Goal: Navigation & Orientation: Find specific page/section

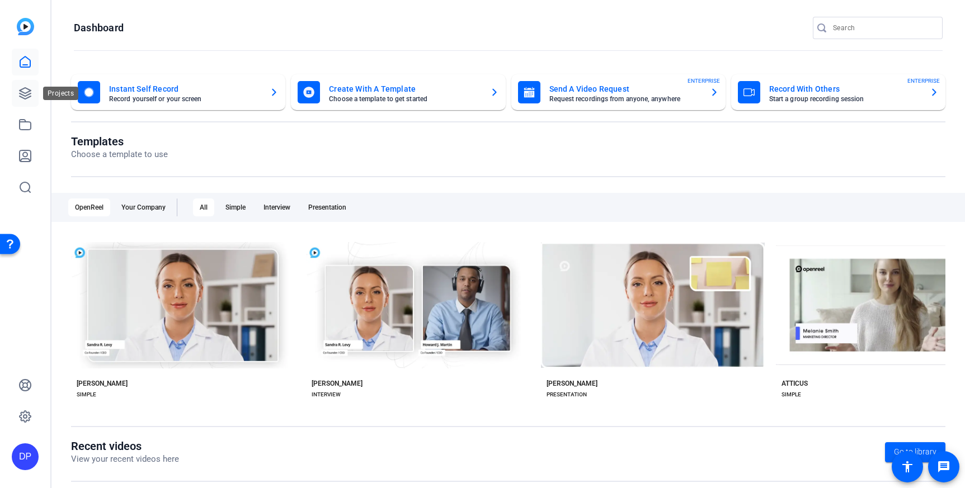
click at [25, 88] on icon at bounding box center [25, 93] width 11 height 11
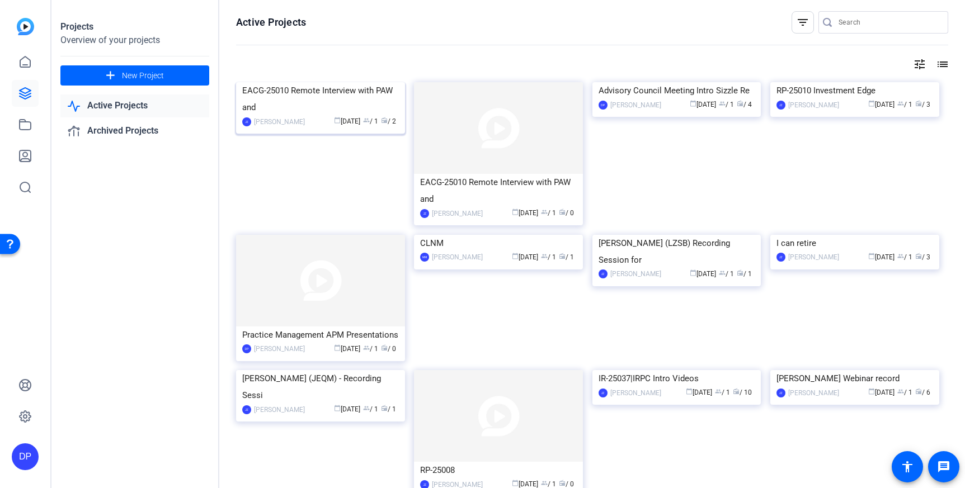
click at [360, 82] on img at bounding box center [320, 82] width 169 height 0
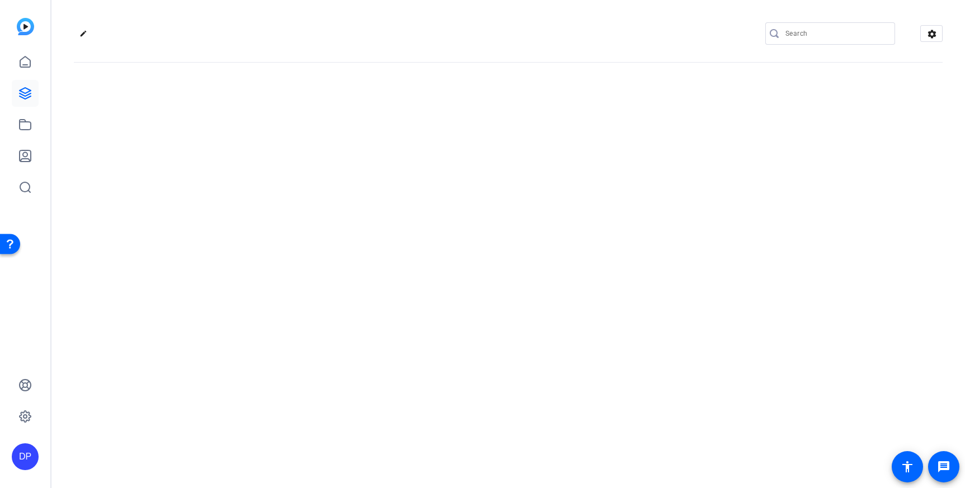
click at [360, 139] on div "edit settings" at bounding box center [508, 244] width 914 height 488
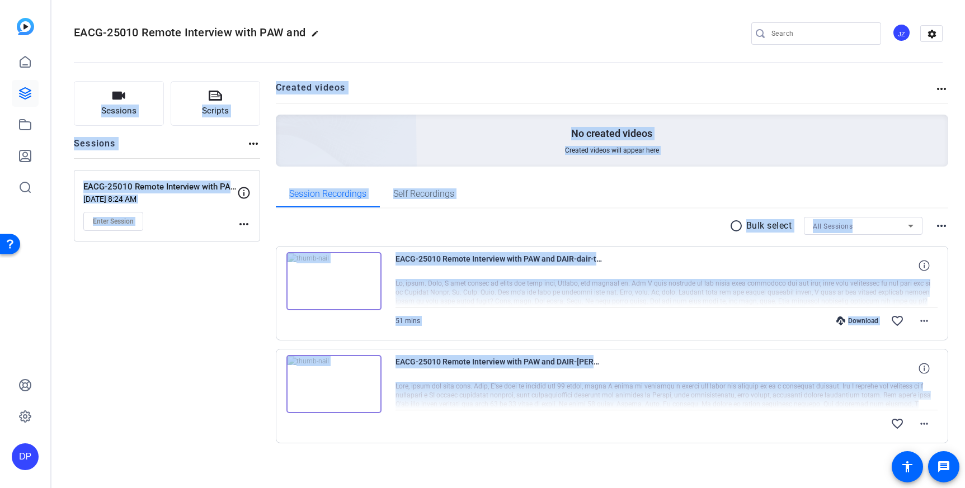
click at [510, 434] on div "favorite_border more_horiz" at bounding box center [667, 424] width 543 height 27
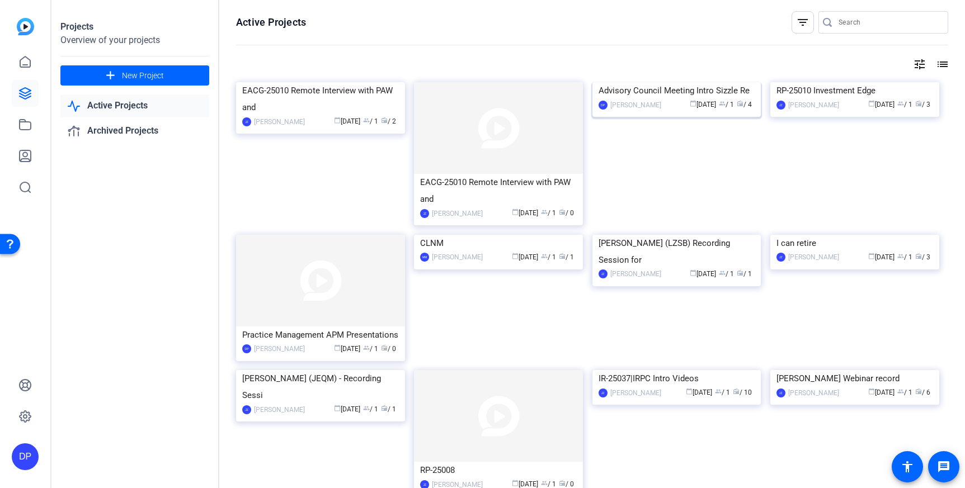
click at [682, 82] on img at bounding box center [676, 82] width 169 height 0
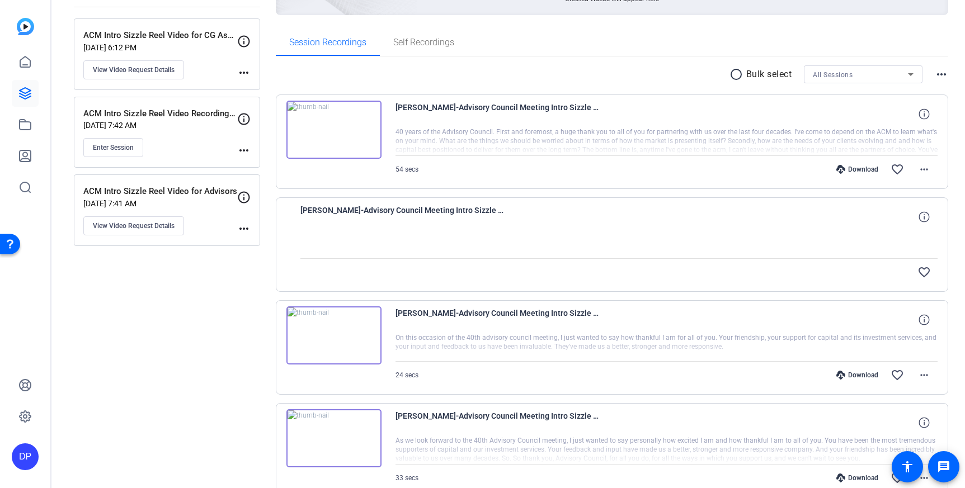
scroll to position [211, 0]
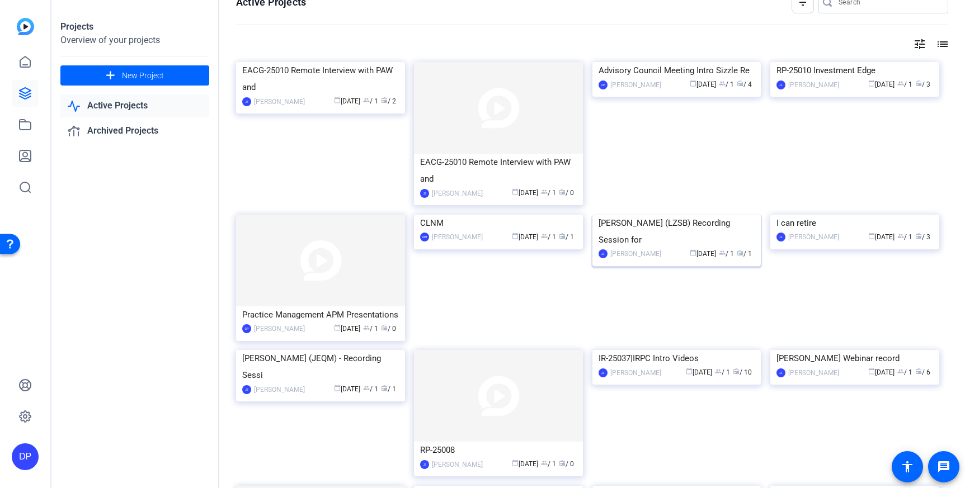
scroll to position [1, 0]
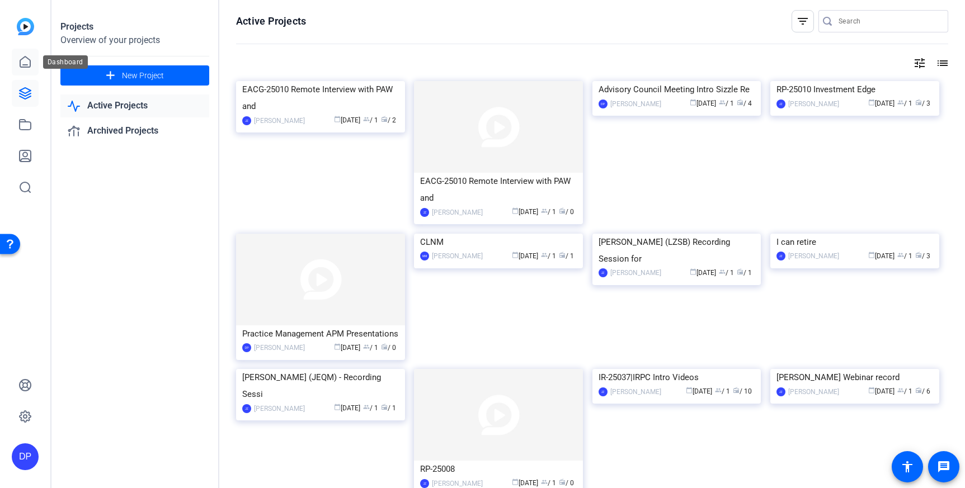
click at [21, 58] on icon at bounding box center [24, 61] width 13 height 13
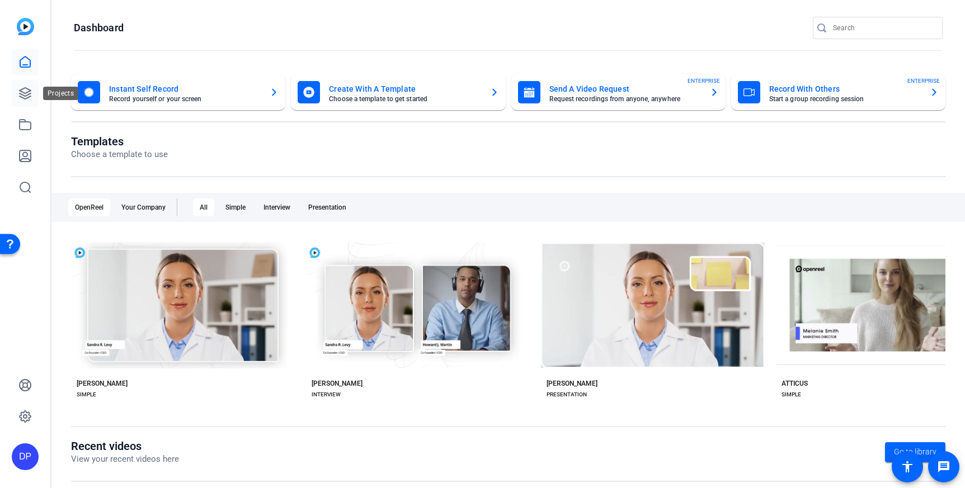
click at [30, 98] on icon at bounding box center [24, 93] width 13 height 13
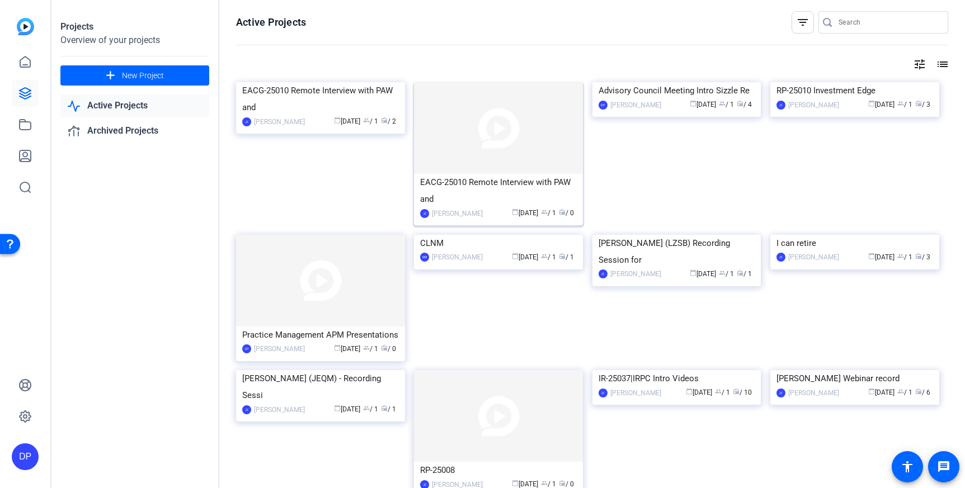
click at [520, 144] on img at bounding box center [498, 128] width 169 height 92
click at [336, 301] on img at bounding box center [320, 281] width 169 height 92
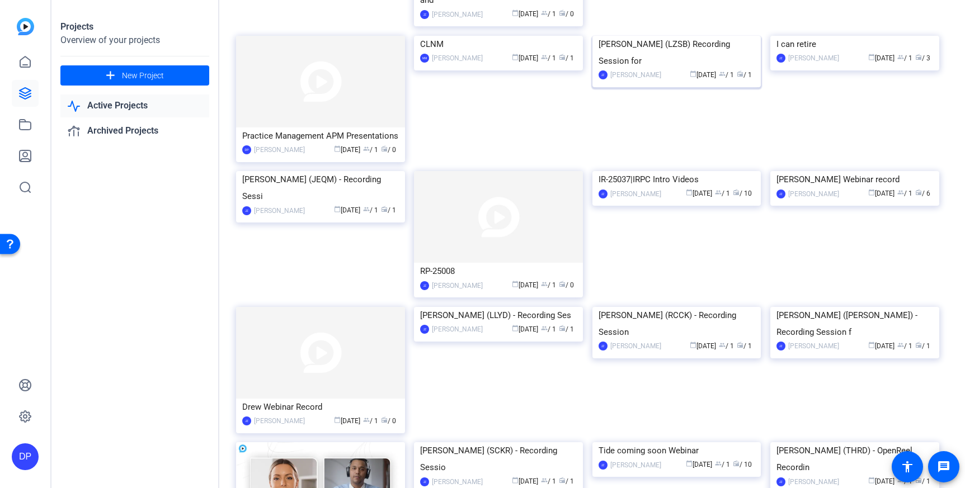
scroll to position [206, 0]
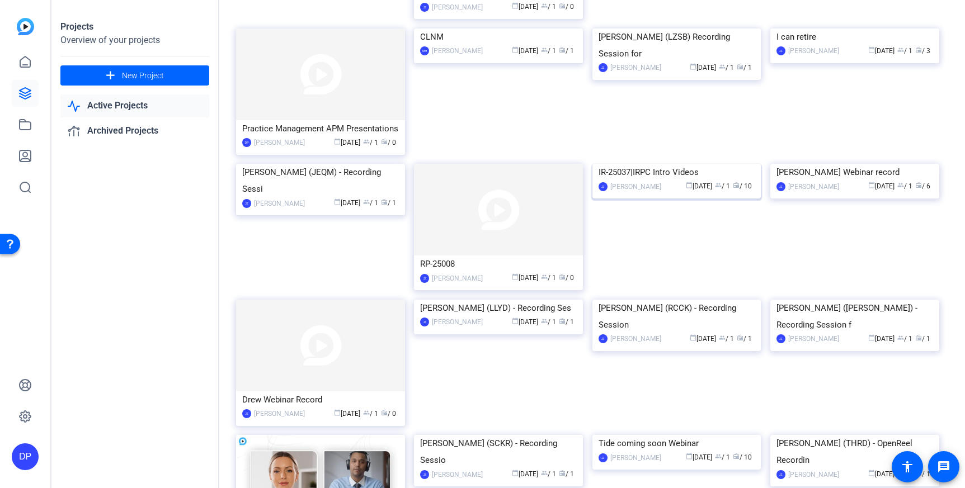
click at [687, 164] on img at bounding box center [676, 164] width 169 height 0
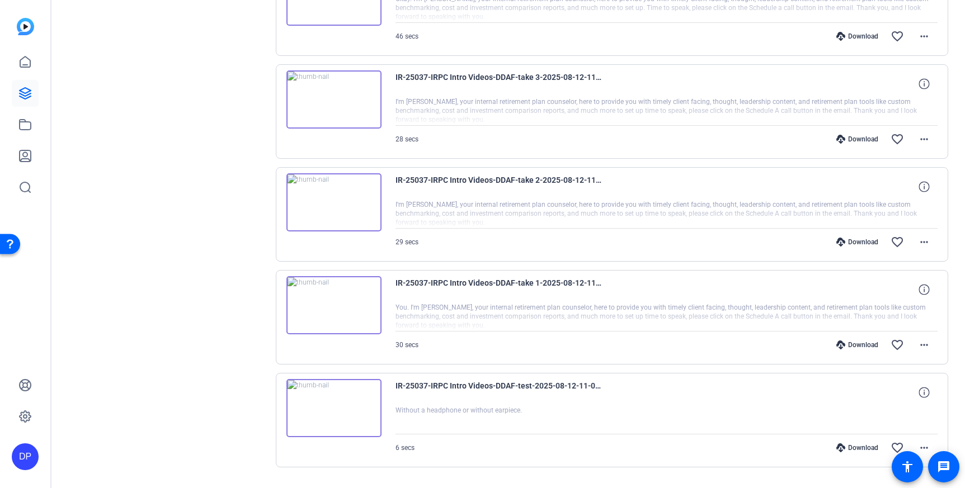
scroll to position [829, 0]
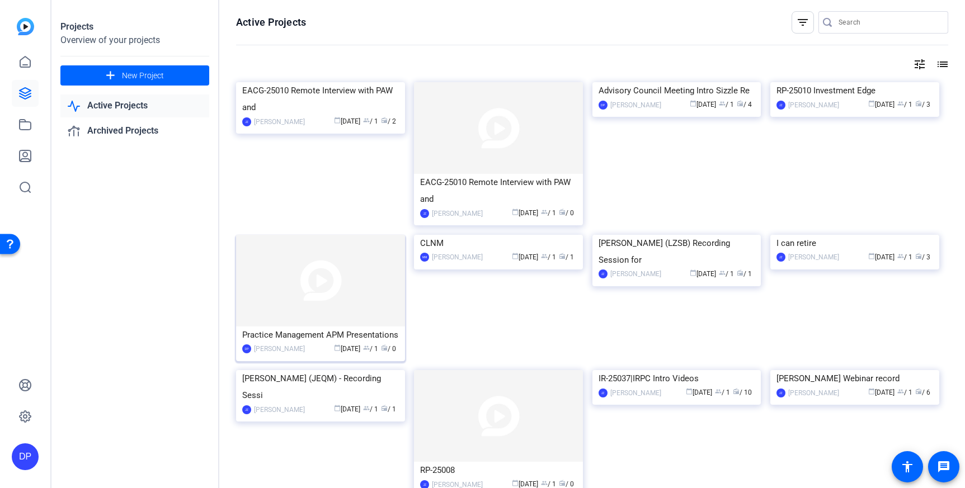
click at [352, 264] on img at bounding box center [320, 281] width 169 height 92
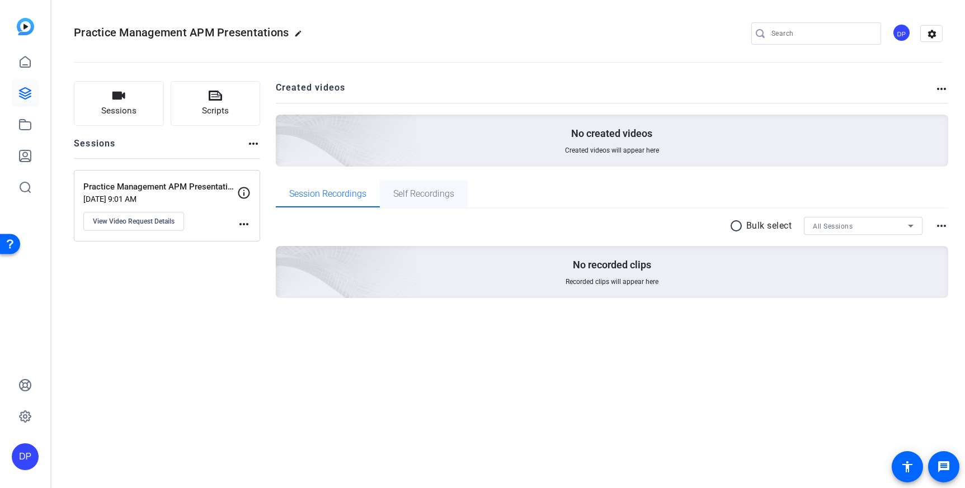
click at [429, 194] on span "Self Recordings" at bounding box center [423, 194] width 61 height 9
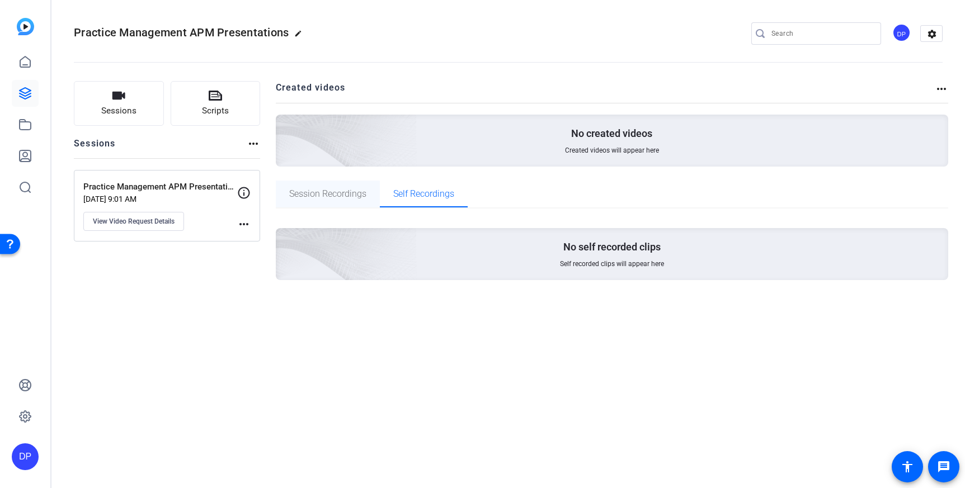
click at [349, 195] on span "Session Recordings" at bounding box center [327, 194] width 77 height 9
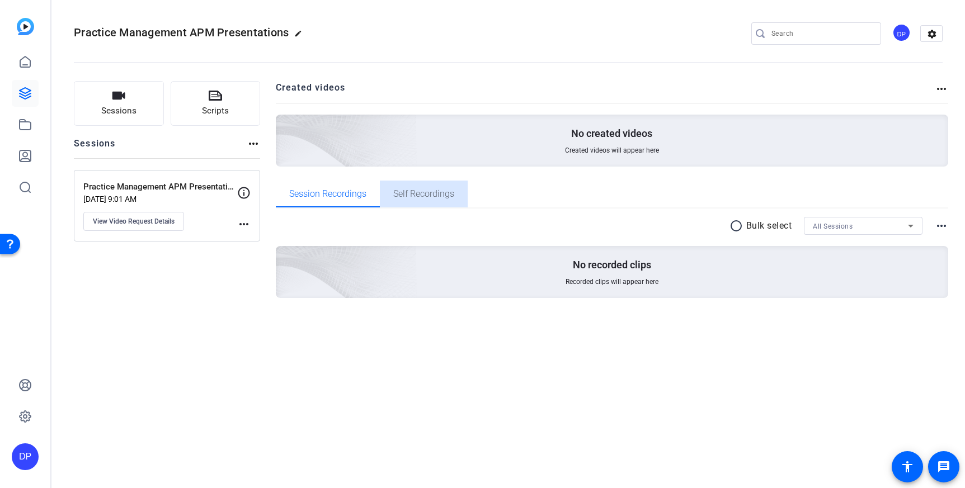
click at [419, 196] on span "Self Recordings" at bounding box center [423, 194] width 61 height 9
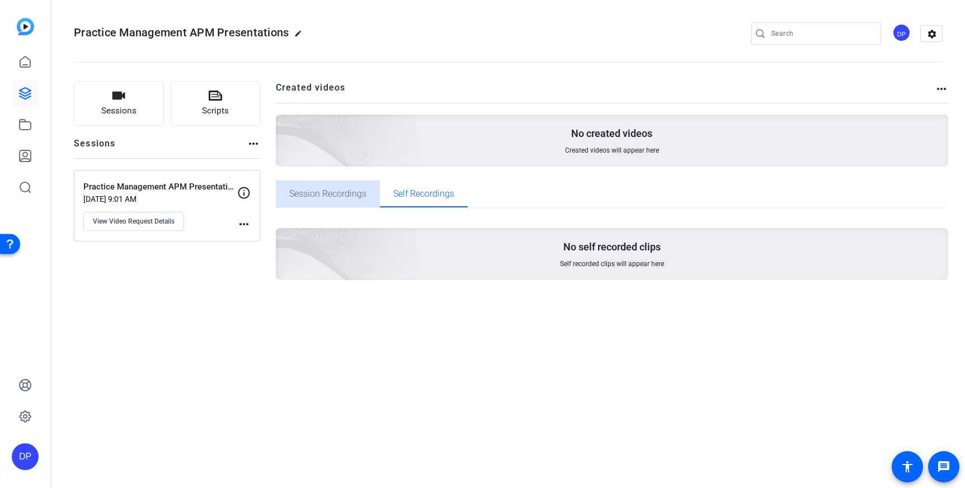
click at [336, 199] on span "Session Recordings" at bounding box center [327, 194] width 77 height 9
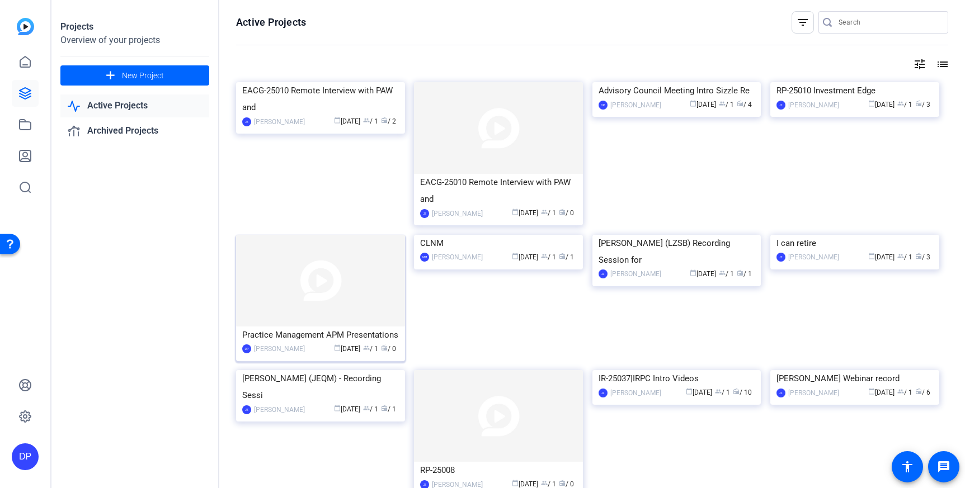
click at [363, 280] on img at bounding box center [320, 281] width 169 height 92
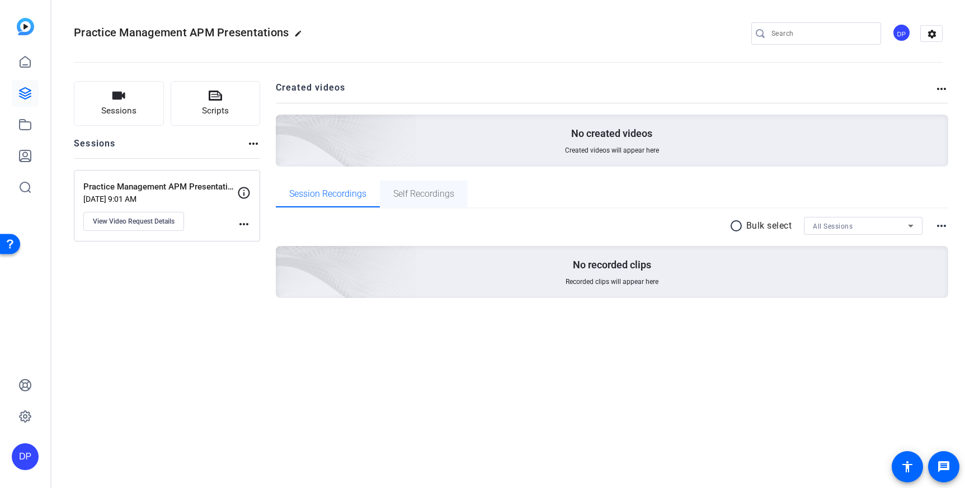
click at [446, 194] on span "Self Recordings" at bounding box center [423, 194] width 61 height 9
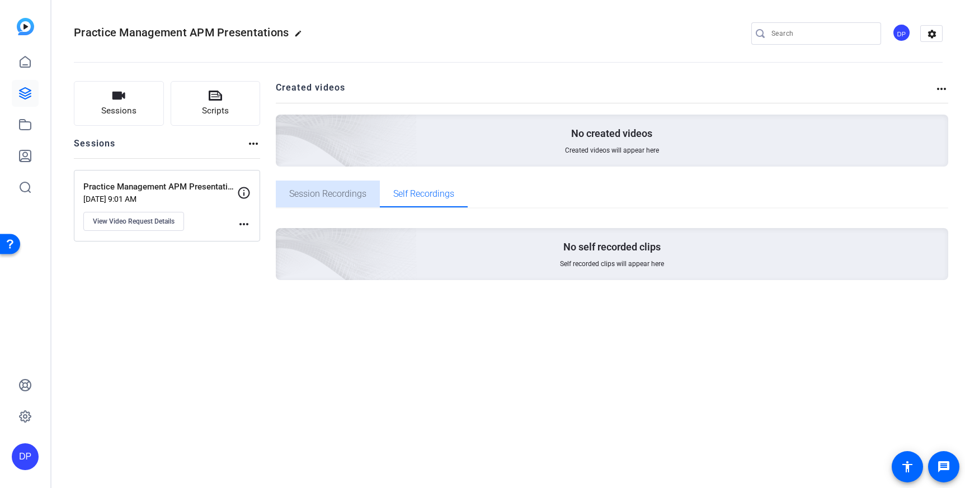
click at [357, 197] on span "Session Recordings" at bounding box center [327, 194] width 77 height 9
